Goal: Task Accomplishment & Management: Manage account settings

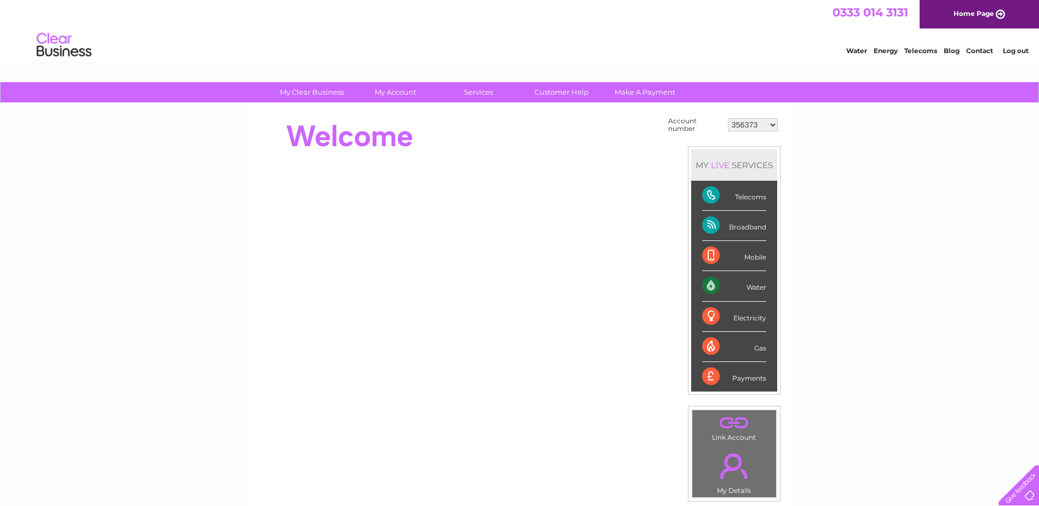
click at [769, 124] on select "356373 30308461 30309781" at bounding box center [753, 124] width 50 height 13
select select "30308461"
click at [728, 118] on select "356373 30308461 30309781" at bounding box center [753, 124] width 50 height 13
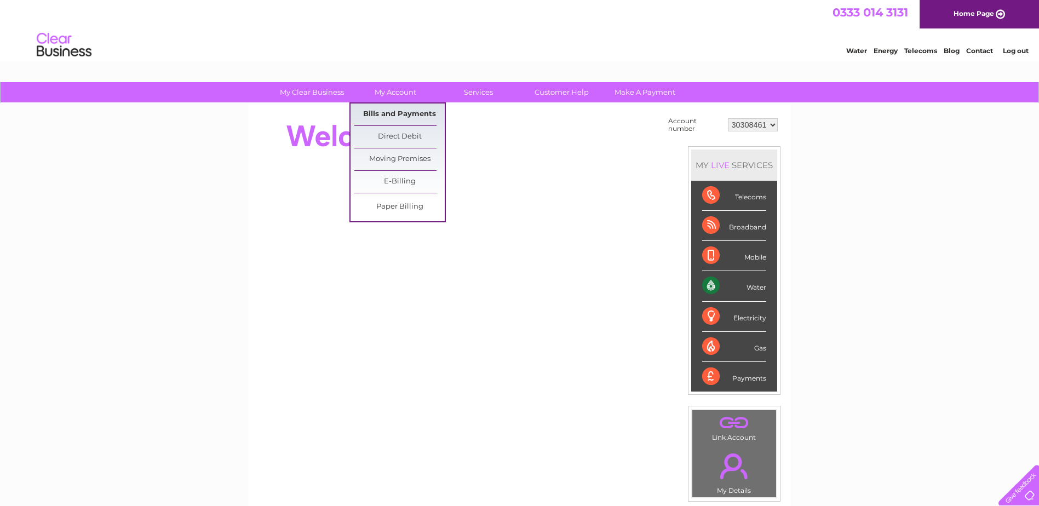
click at [395, 114] on link "Bills and Payments" at bounding box center [399, 115] width 90 height 22
click at [397, 111] on link "Bills and Payments" at bounding box center [399, 115] width 90 height 22
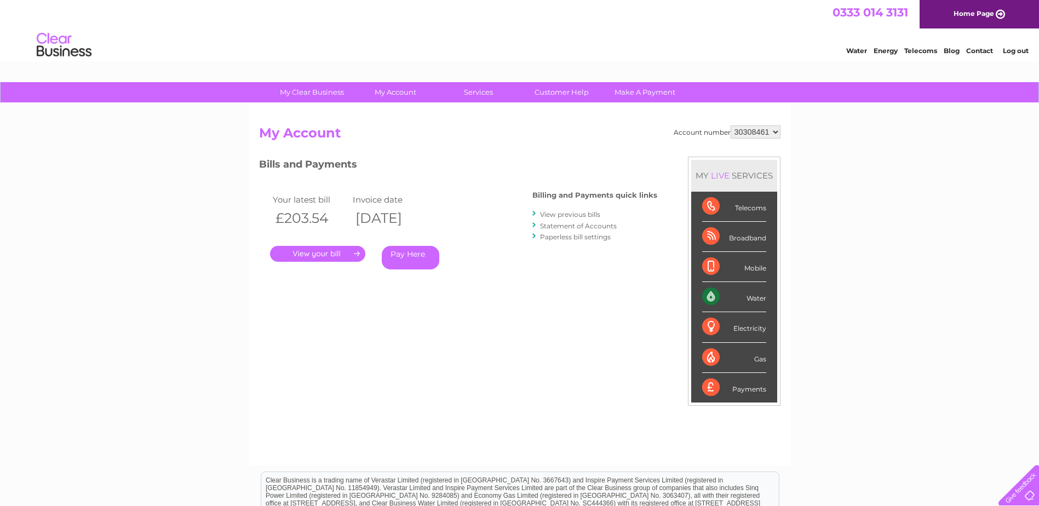
click at [581, 215] on link "View previous bills" at bounding box center [570, 214] width 60 height 8
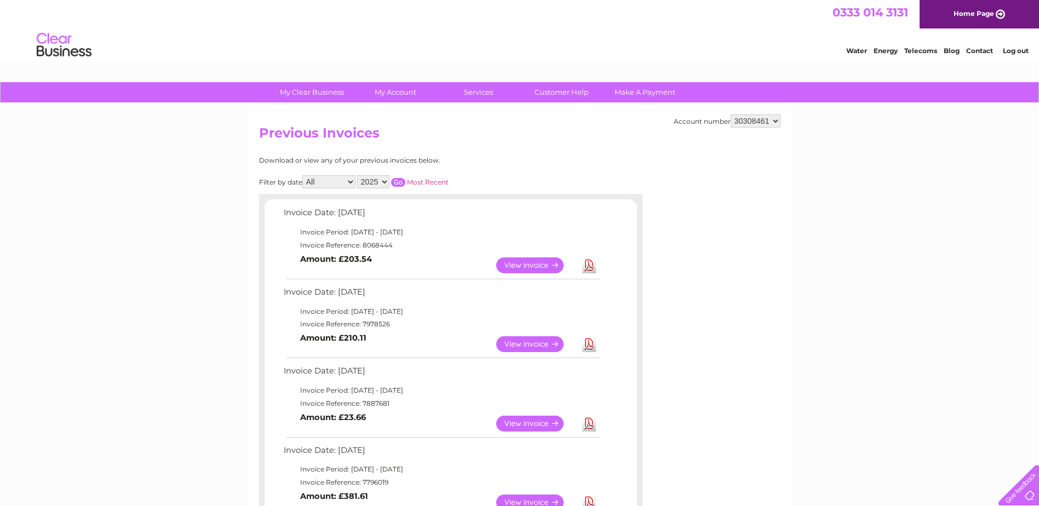
click at [590, 346] on link "Download" at bounding box center [589, 344] width 14 height 16
click at [526, 263] on link "View" at bounding box center [536, 265] width 81 height 16
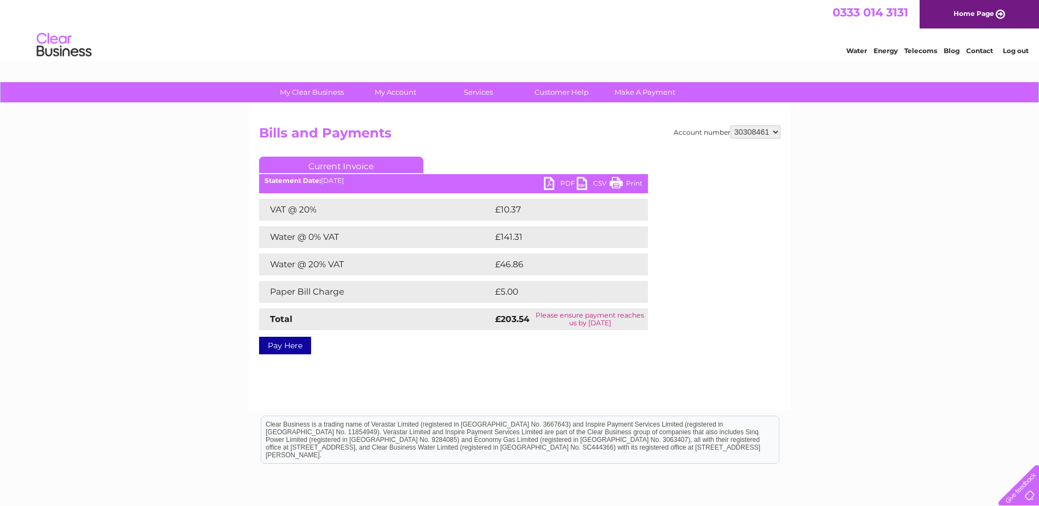
click at [634, 183] on link "Print" at bounding box center [626, 185] width 33 height 16
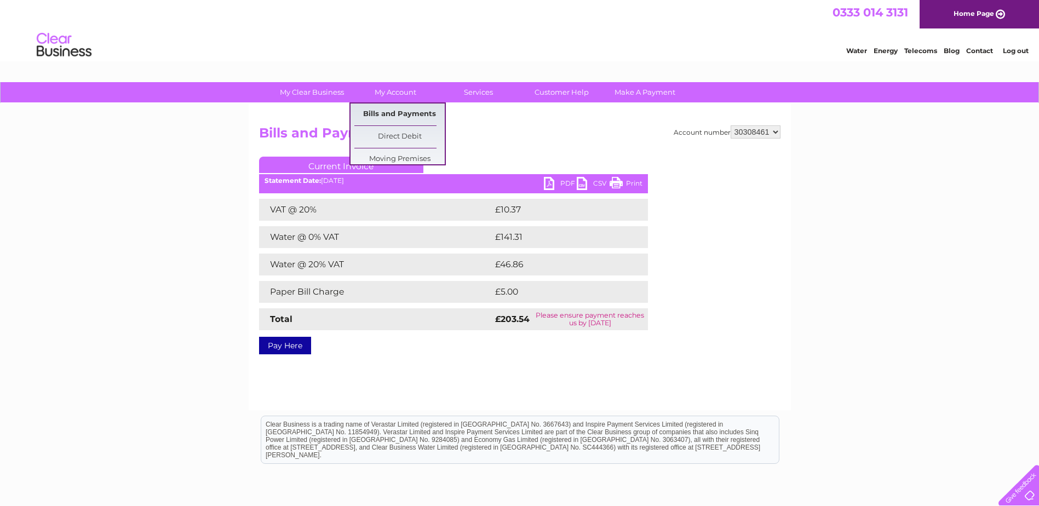
click at [407, 113] on div "My Clear Business Login Details My Details My Preferences Link Account My Accou…" at bounding box center [519, 339] width 1039 height 515
click at [419, 113] on link "Bills and Payments" at bounding box center [399, 115] width 90 height 22
click at [398, 113] on link "Bills and Payments" at bounding box center [399, 115] width 90 height 22
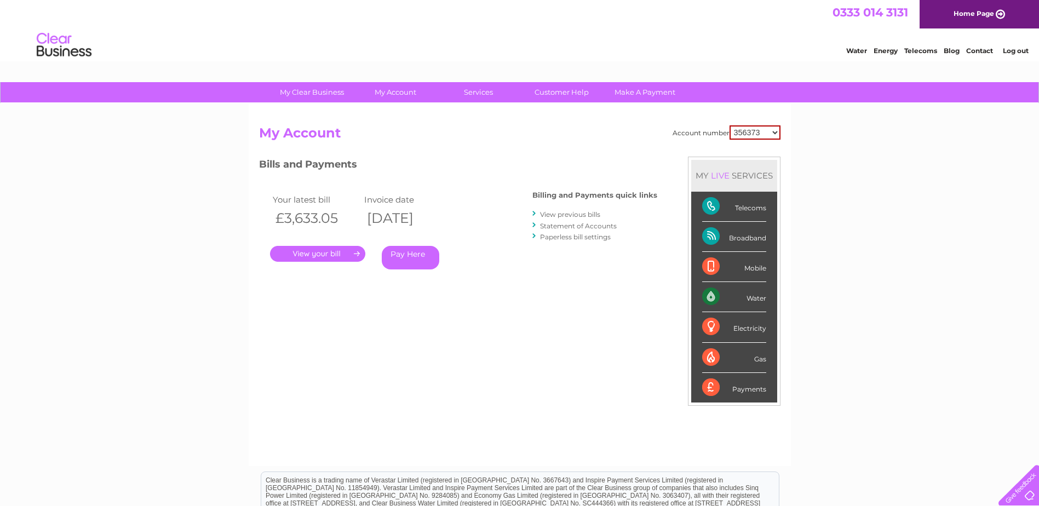
drag, startPoint x: 758, startPoint y: 130, endPoint x: 755, endPoint y: 141, distance: 10.8
click at [758, 130] on select "356373 30308461 30309781" at bounding box center [754, 132] width 51 height 14
select select "30308461"
click at [729, 125] on select "356373 30308461 30309781" at bounding box center [754, 132] width 51 height 14
click at [583, 214] on link "View previous bills" at bounding box center [570, 214] width 60 height 8
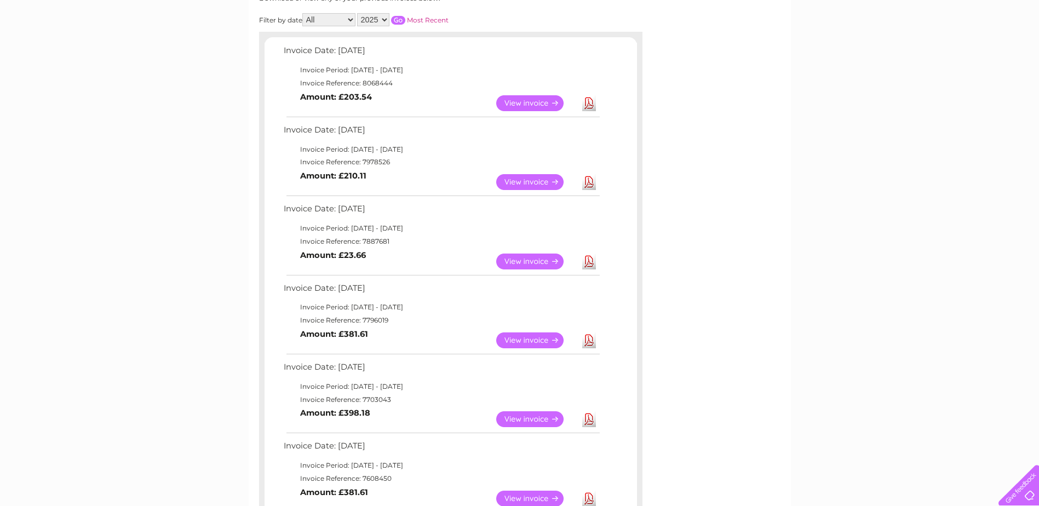
scroll to position [164, 0]
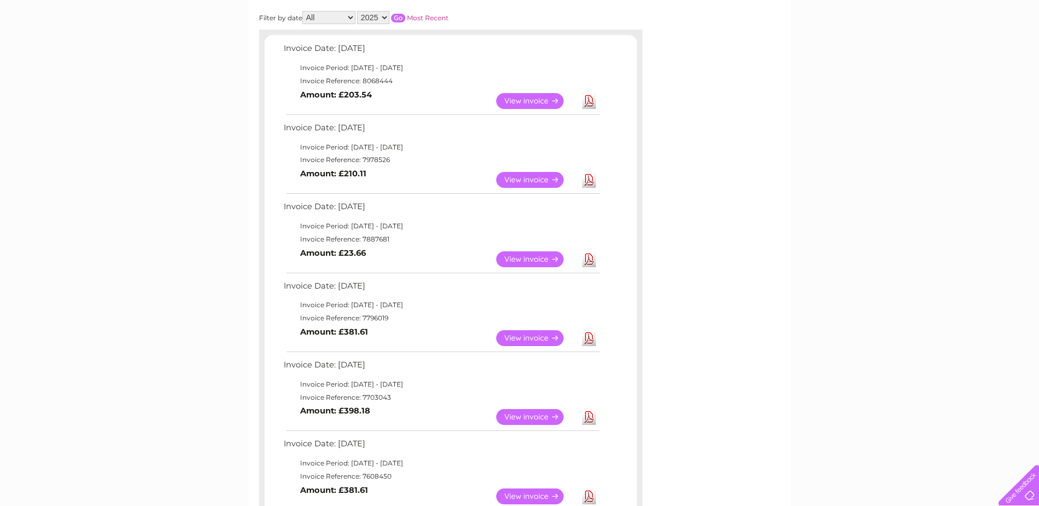
click at [587, 182] on link "Download" at bounding box center [589, 180] width 14 height 16
click at [588, 181] on link "Download" at bounding box center [589, 180] width 14 height 16
click at [512, 177] on link "View" at bounding box center [536, 180] width 81 height 16
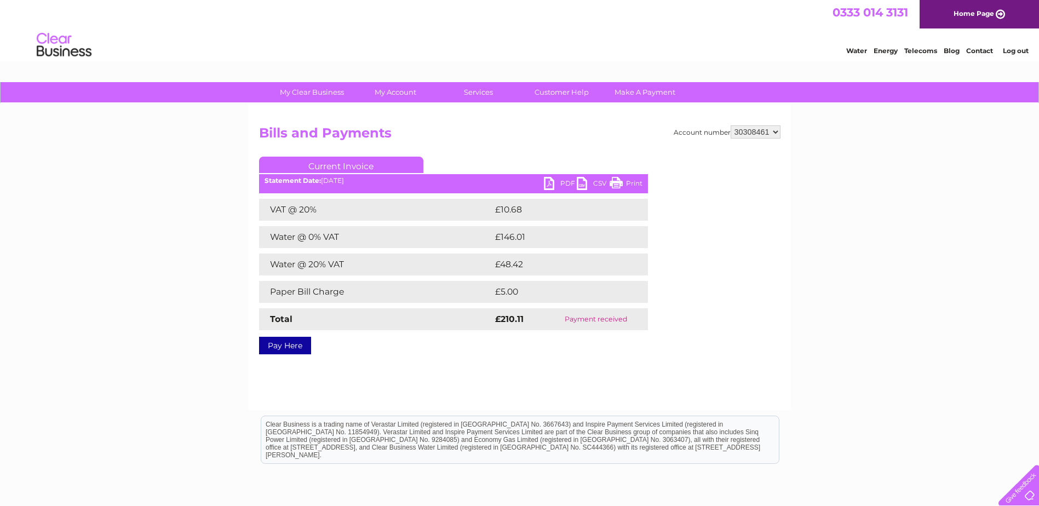
click at [633, 182] on link "Print" at bounding box center [626, 185] width 33 height 16
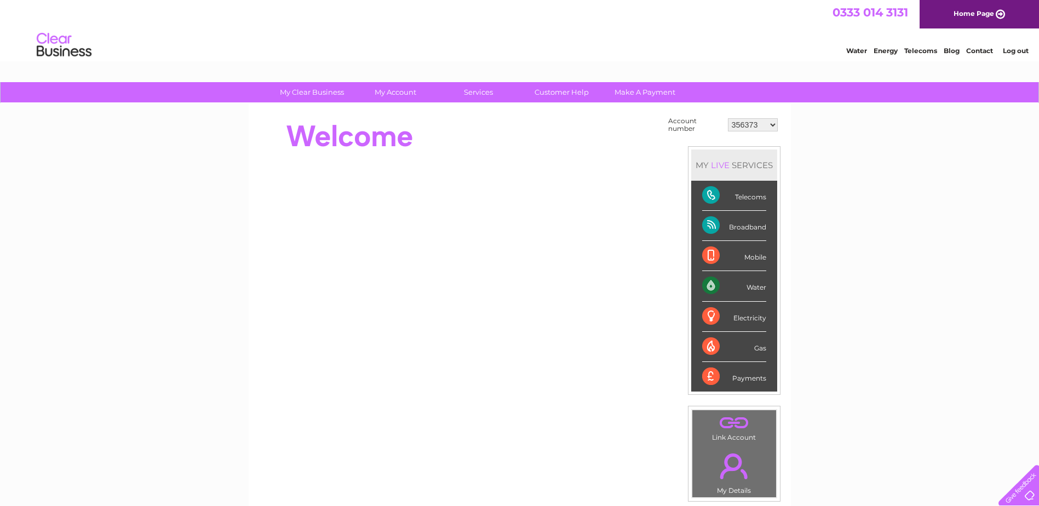
click at [770, 124] on select "356373 30308461 30309781" at bounding box center [753, 124] width 50 height 13
select select "30308461"
click at [728, 118] on select "356373 30308461 30309781" at bounding box center [753, 124] width 50 height 13
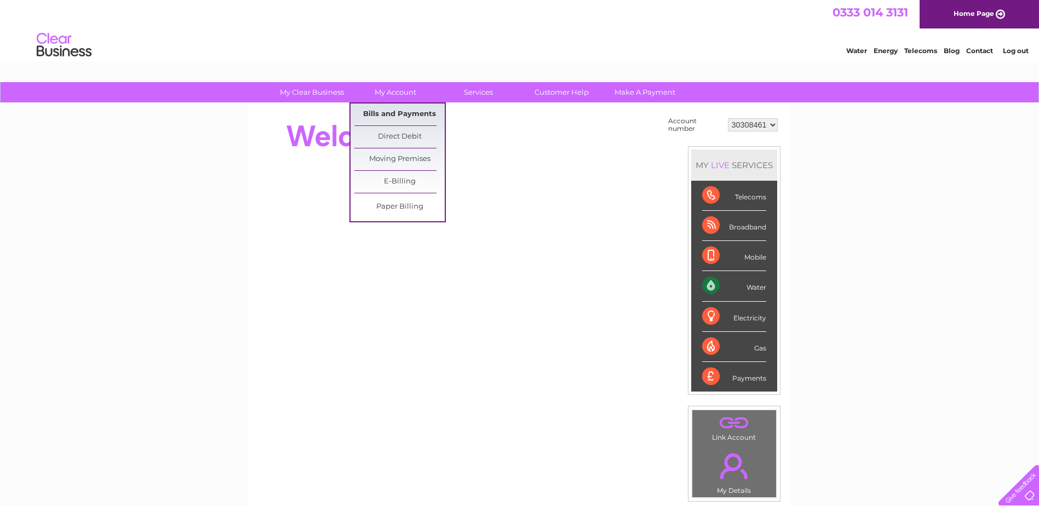
click at [393, 114] on link "Bills and Payments" at bounding box center [399, 115] width 90 height 22
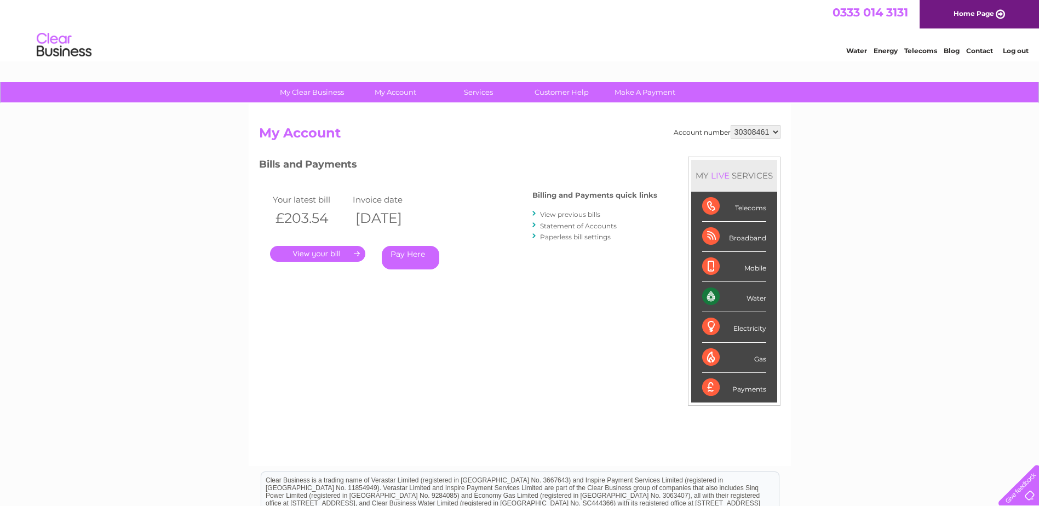
click at [582, 213] on link "View previous bills" at bounding box center [570, 214] width 60 height 8
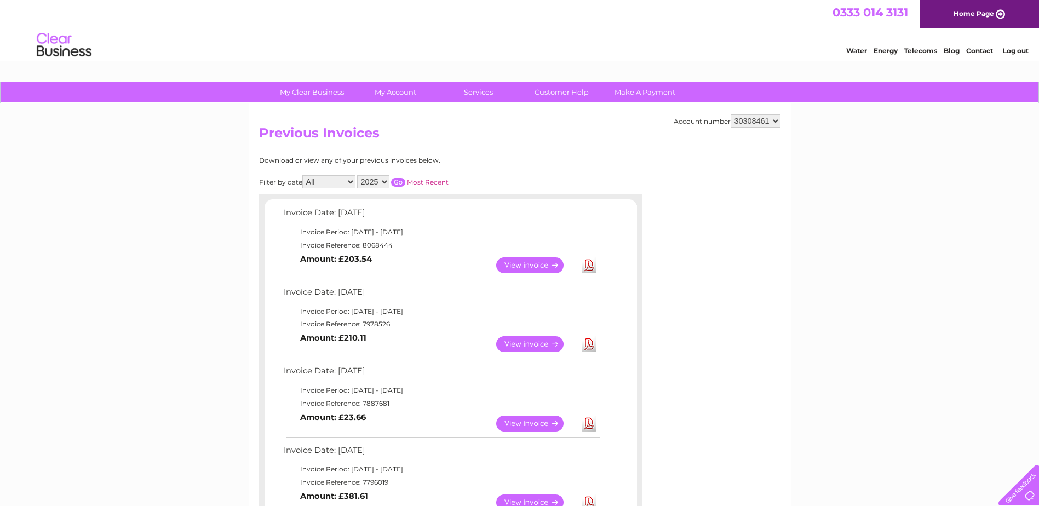
click at [542, 419] on link "View" at bounding box center [536, 424] width 81 height 16
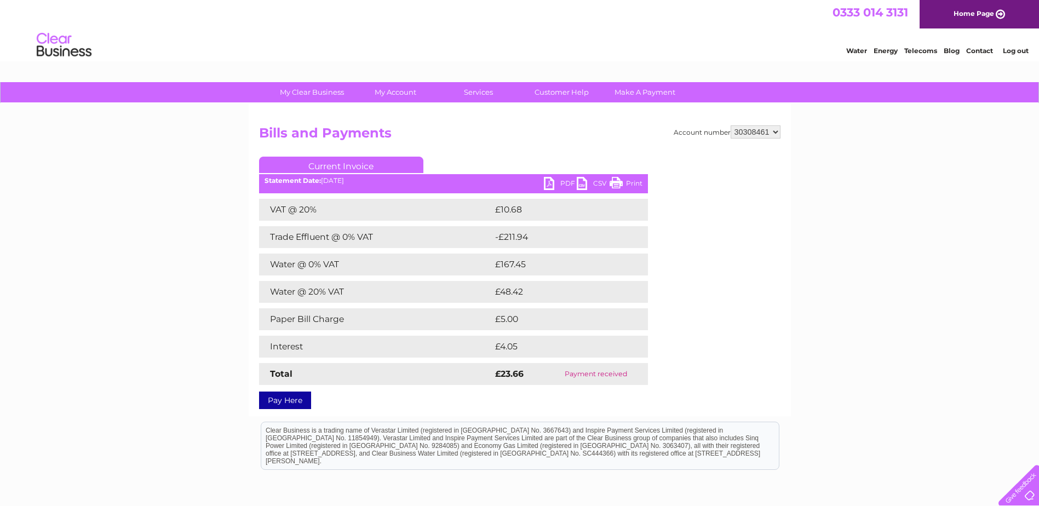
click at [560, 183] on link "PDF" at bounding box center [560, 185] width 33 height 16
click at [567, 183] on link "PDF" at bounding box center [560, 185] width 33 height 16
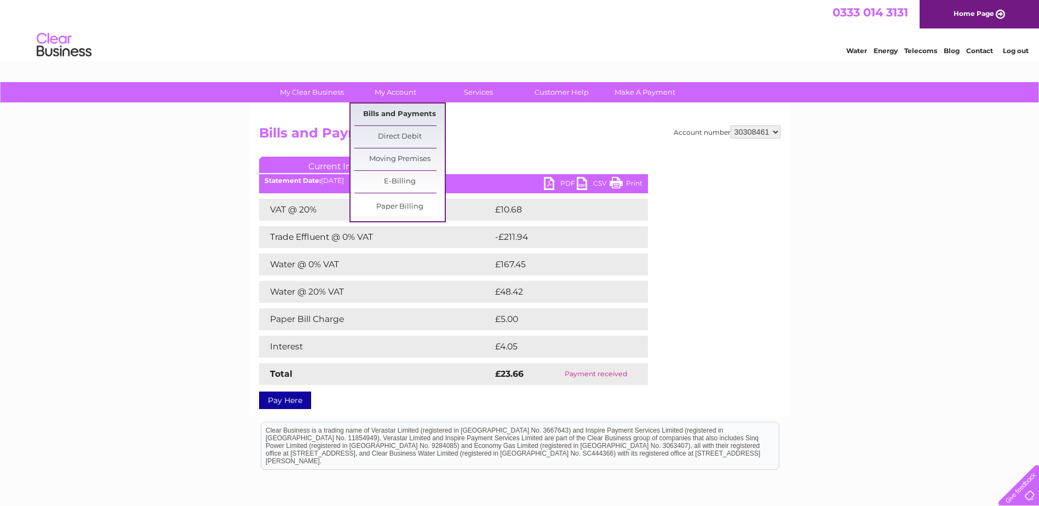
click at [406, 111] on link "Bills and Payments" at bounding box center [399, 115] width 90 height 22
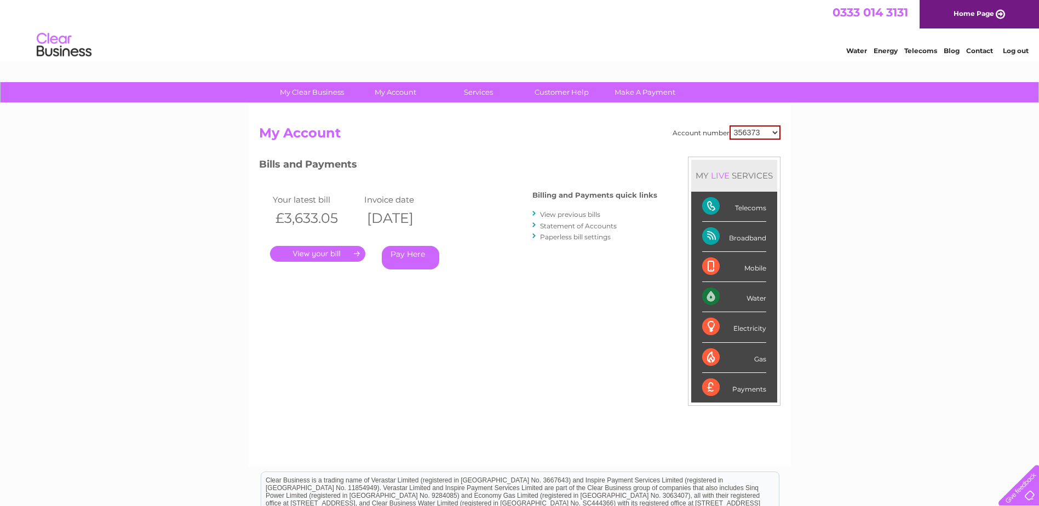
click at [771, 130] on select "356373 30308461 30309781" at bounding box center [754, 132] width 51 height 14
select select "30308461"
click at [729, 125] on select "356373 30308461 30309781" at bounding box center [754, 132] width 51 height 14
click at [590, 215] on link "View previous bills" at bounding box center [570, 214] width 60 height 8
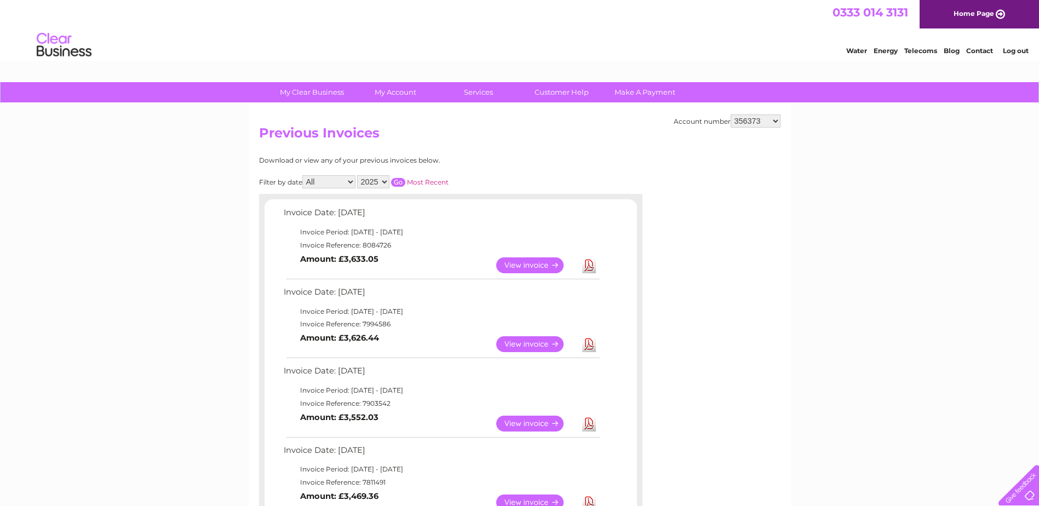
click at [760, 117] on select "356373 30308461 30309781" at bounding box center [756, 120] width 50 height 13
select select "30308461"
click at [731, 114] on select "356373 30308461 30309781" at bounding box center [756, 120] width 50 height 13
click at [535, 340] on link "View" at bounding box center [536, 344] width 81 height 16
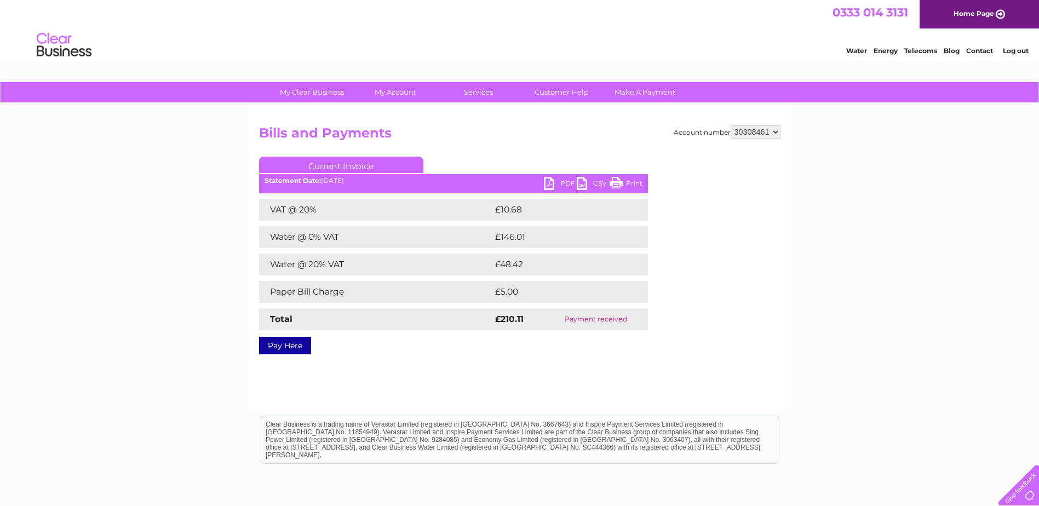
click at [559, 182] on link "PDF" at bounding box center [560, 185] width 33 height 16
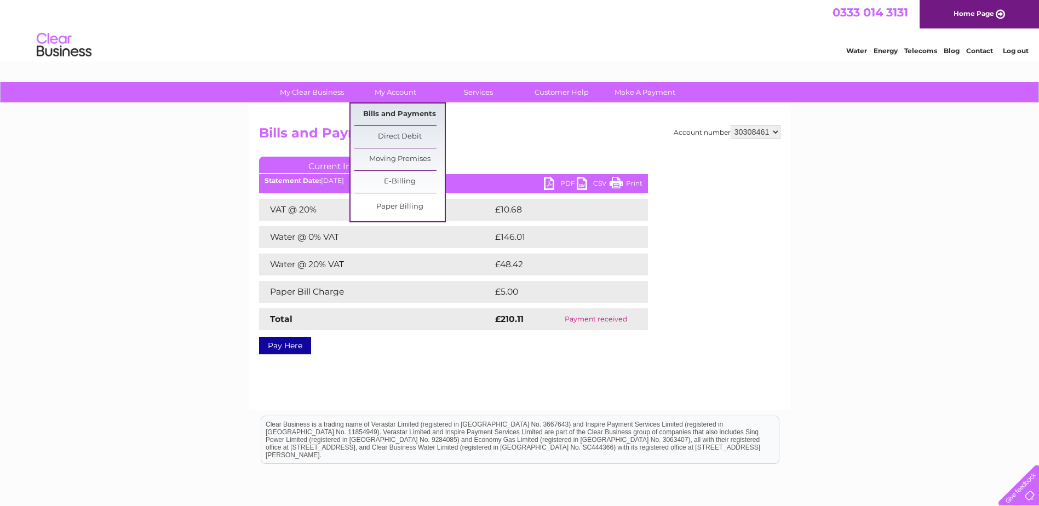
click at [395, 116] on link "Bills and Payments" at bounding box center [399, 115] width 90 height 22
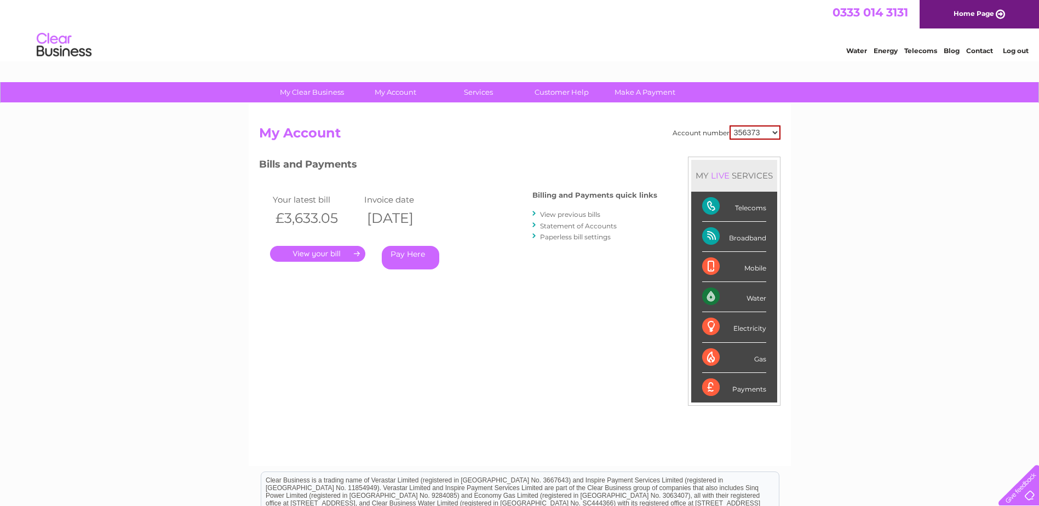
click at [768, 133] on select "356373 30308461 30309781" at bounding box center [754, 132] width 51 height 14
select select "30308461"
click at [729, 125] on select "356373 30308461 30309781" at bounding box center [754, 132] width 51 height 14
click at [576, 212] on link "View previous bills" at bounding box center [570, 214] width 60 height 8
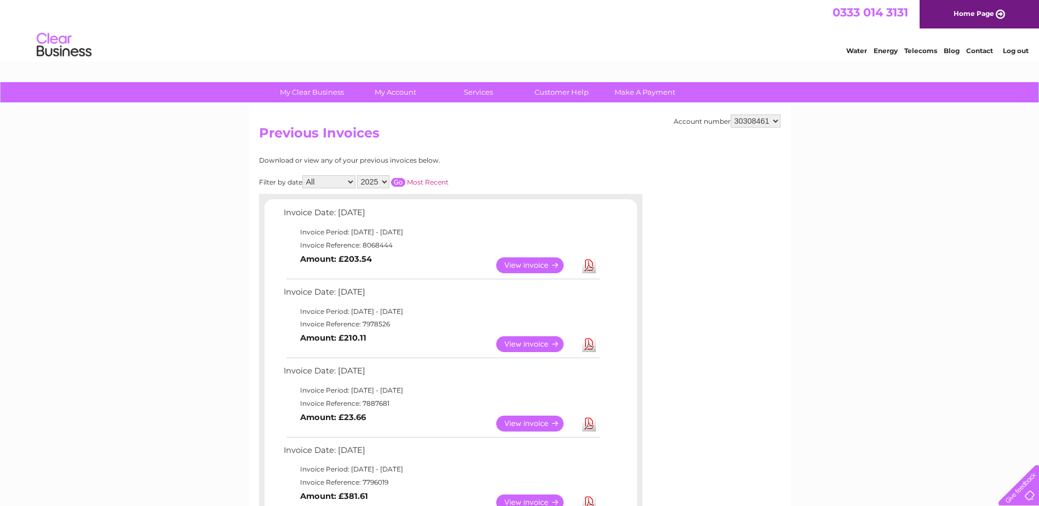
click at [533, 263] on link "View" at bounding box center [536, 265] width 81 height 16
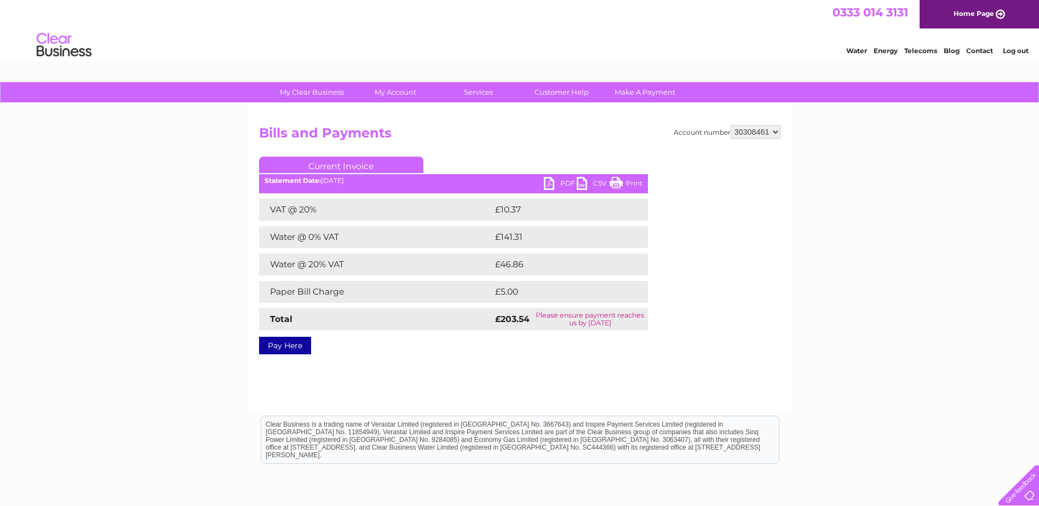
click at [558, 182] on link "PDF" at bounding box center [560, 185] width 33 height 16
click at [750, 131] on select "356373 30308461 30309781" at bounding box center [756, 131] width 50 height 13
click at [731, 125] on select "356373 30308461 30309781" at bounding box center [756, 131] width 50 height 13
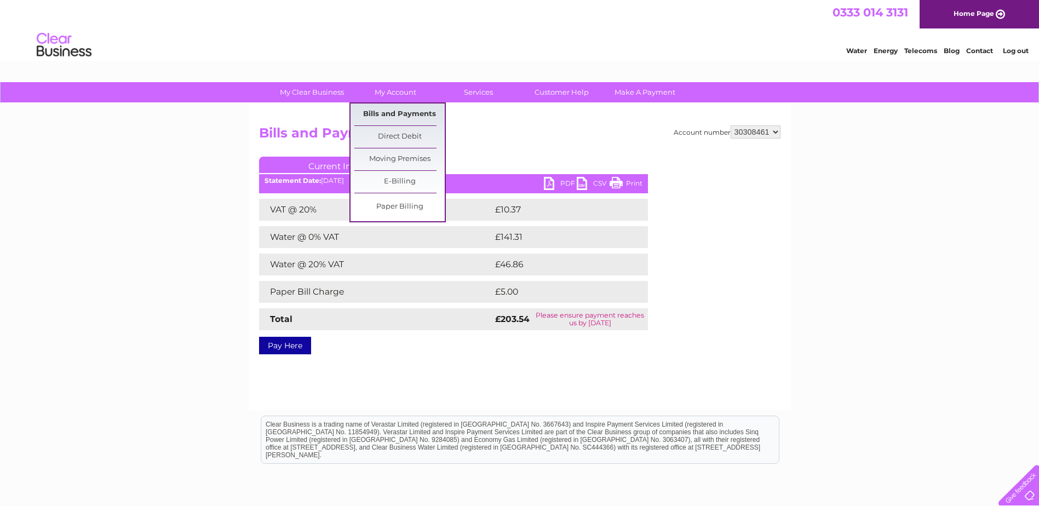
click at [393, 111] on link "Bills and Payments" at bounding box center [399, 115] width 90 height 22
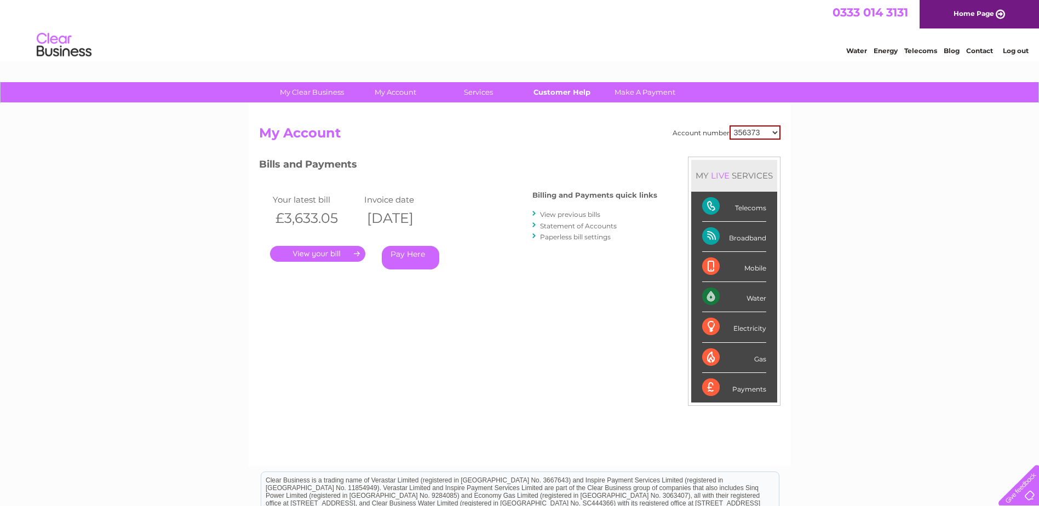
click at [568, 89] on link "Customer Help" at bounding box center [561, 92] width 90 height 20
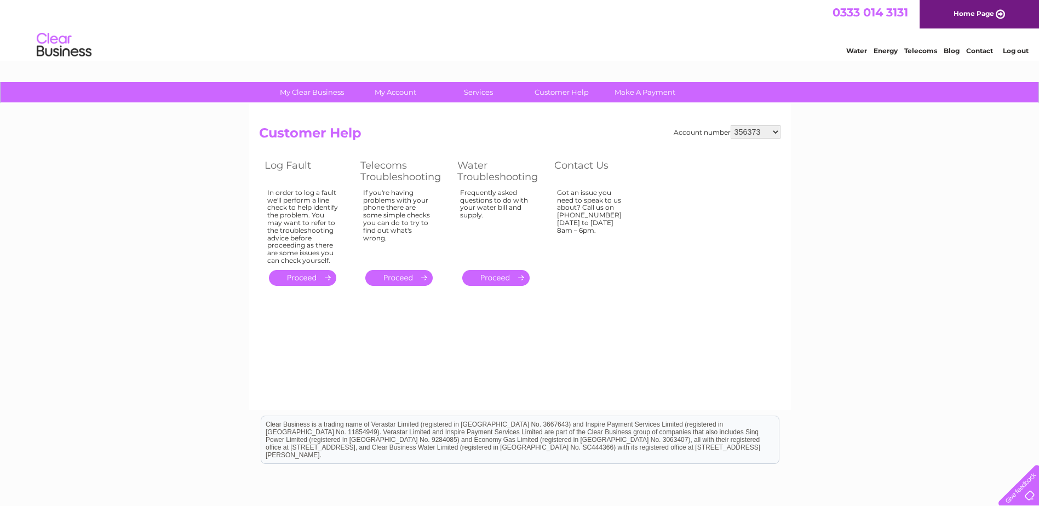
drag, startPoint x: 1014, startPoint y: 52, endPoint x: 1004, endPoint y: 50, distance: 10.1
click at [1014, 52] on link "Log out" at bounding box center [1016, 51] width 26 height 8
